Goal: Information Seeking & Learning: Learn about a topic

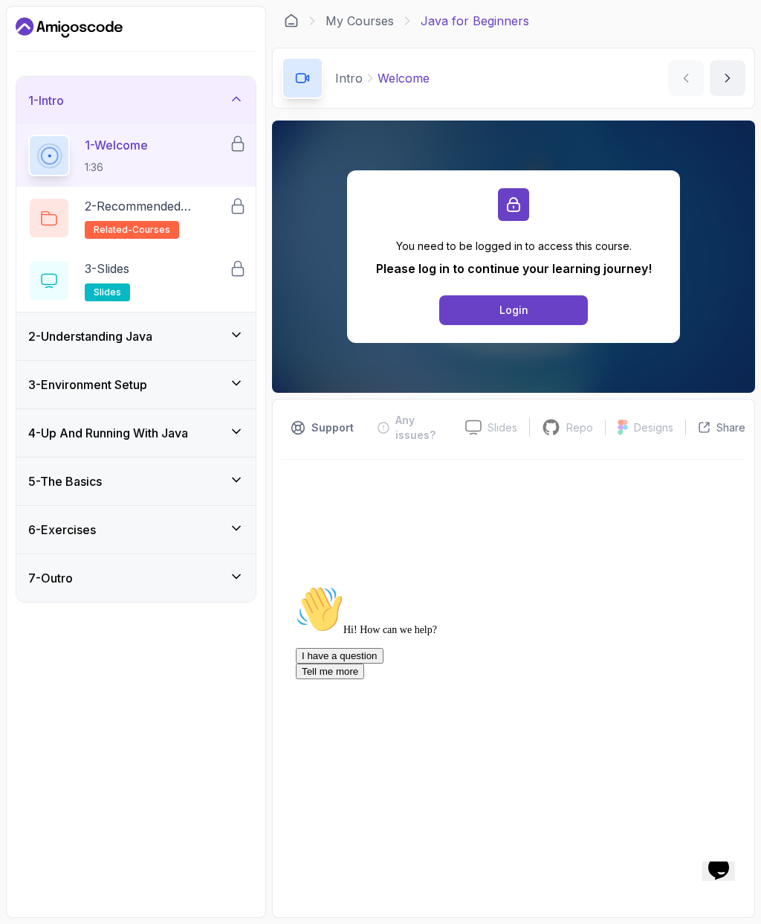
click at [526, 310] on div "Login" at bounding box center [514, 310] width 29 height 15
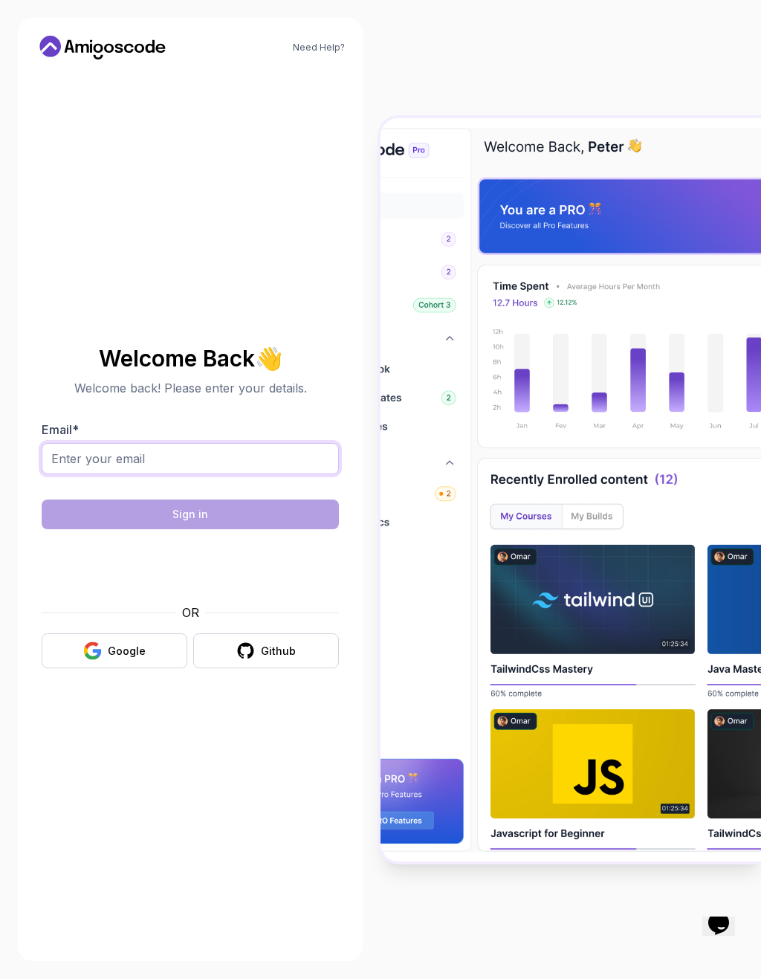
click at [215, 474] on input "Email *" at bounding box center [190, 458] width 297 height 31
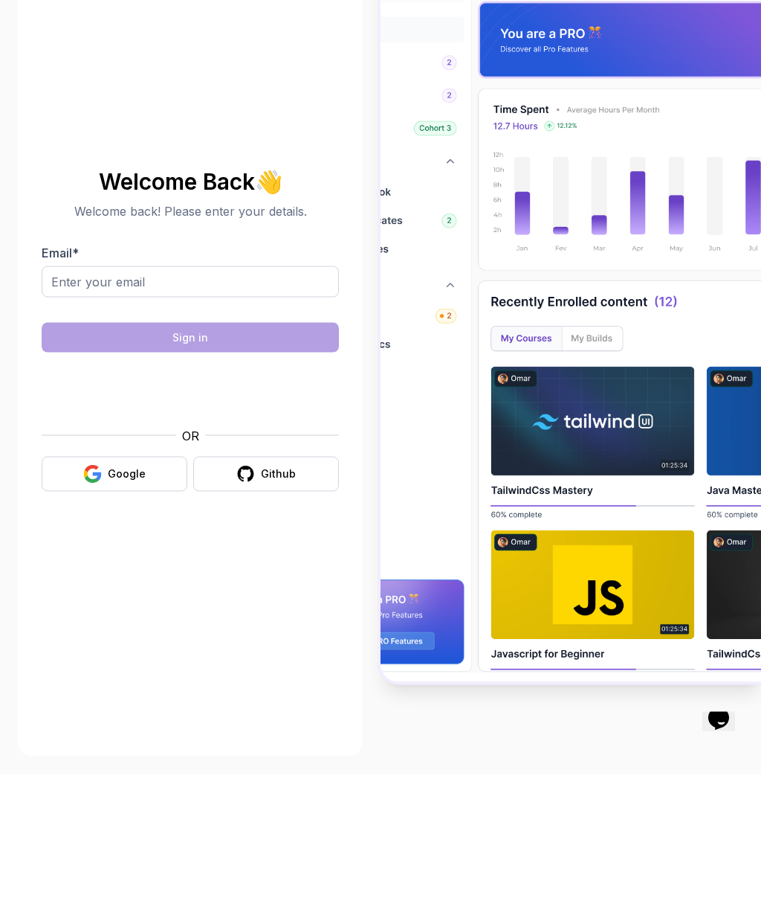
click at [123, 606] on button "Google" at bounding box center [115, 623] width 146 height 35
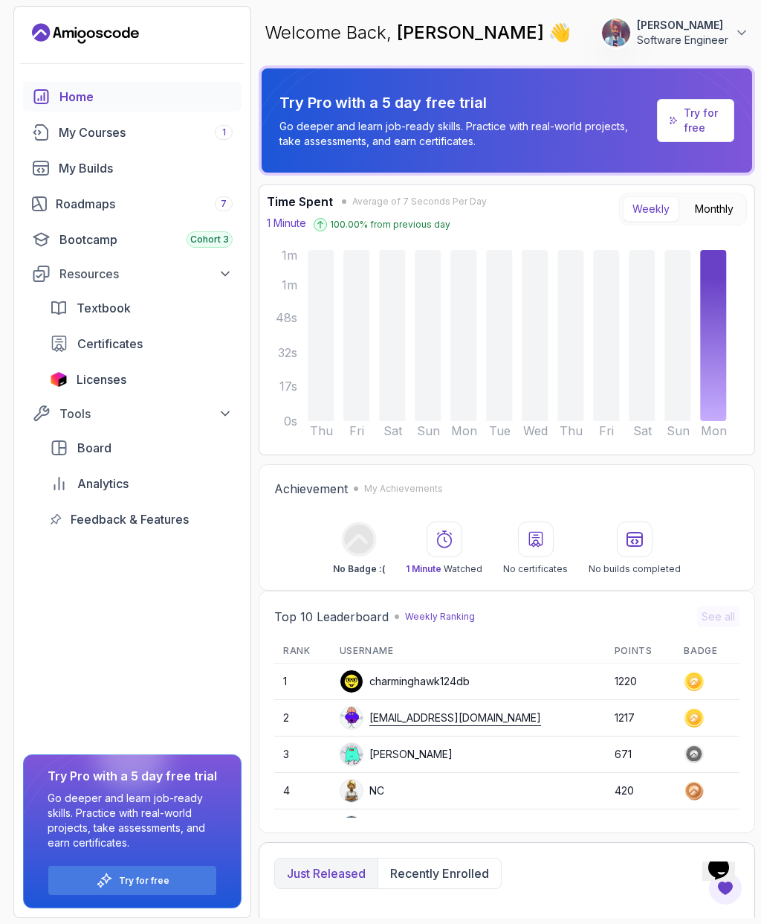
click at [65, 123] on div "My Courses 1" at bounding box center [146, 132] width 174 height 18
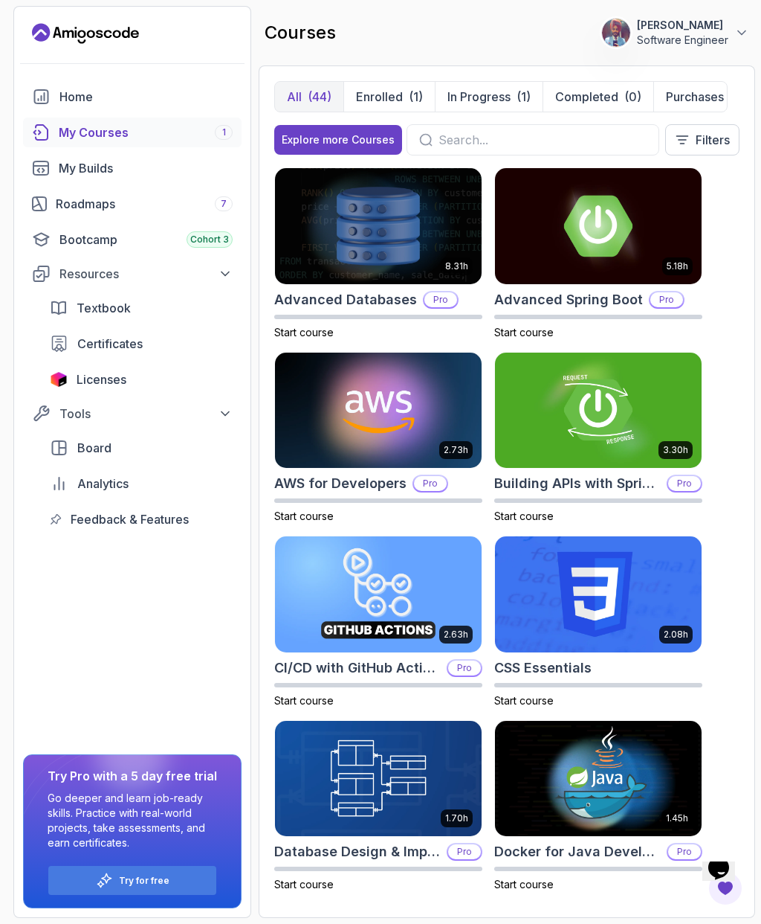
click at [490, 82] on button "In Progress (1)" at bounding box center [489, 97] width 108 height 30
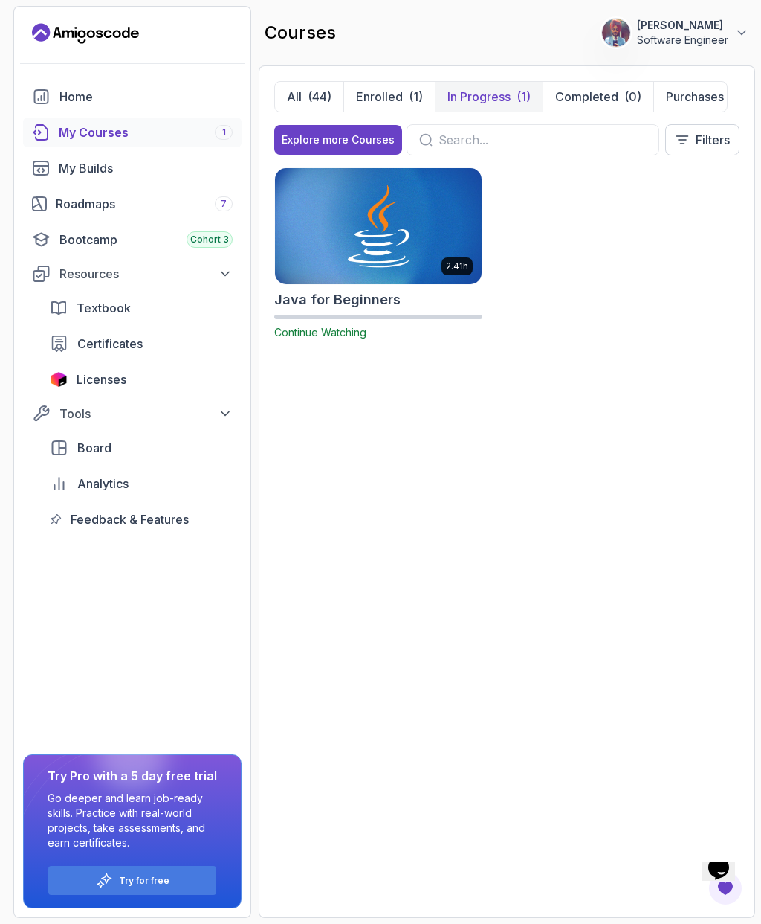
click at [384, 192] on img at bounding box center [378, 226] width 207 height 116
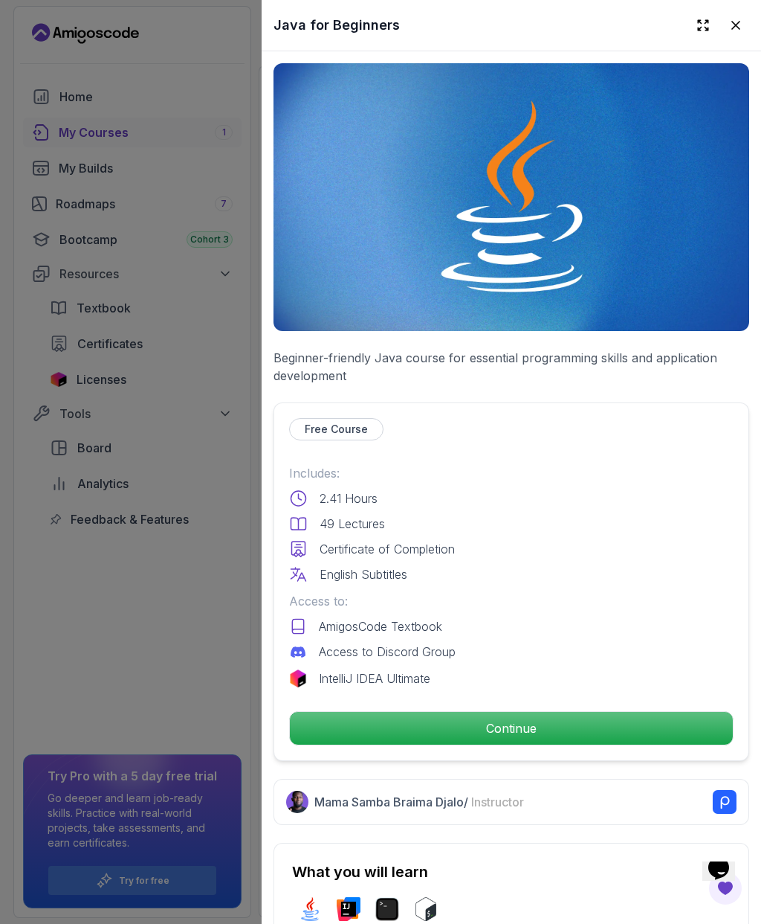
click at [562, 724] on p "Continue" at bounding box center [511, 728] width 443 height 33
